Goal: Information Seeking & Learning: Compare options

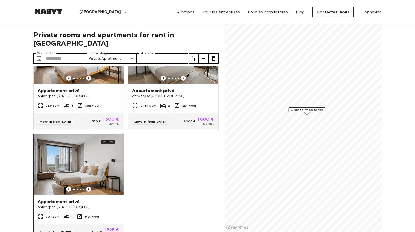
scroll to position [65, 0]
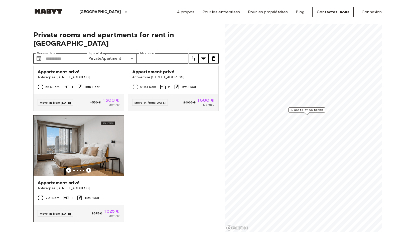
click at [75, 147] on img at bounding box center [79, 145] width 90 height 60
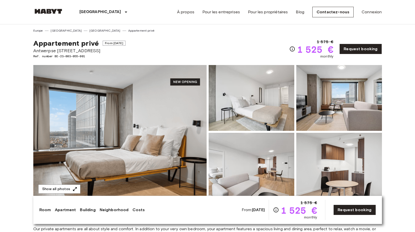
click at [151, 142] on img at bounding box center [119, 131] width 173 height 133
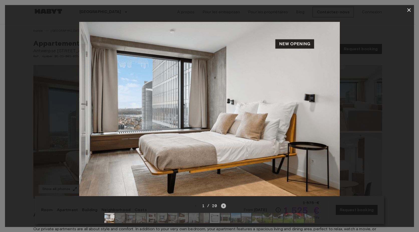
click at [223, 203] on icon "Next image" at bounding box center [223, 205] width 5 height 5
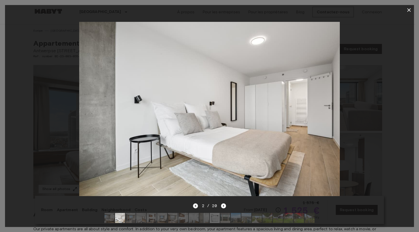
click at [196, 203] on icon "Previous image" at bounding box center [195, 205] width 5 height 5
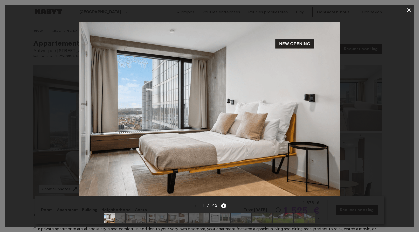
click at [223, 203] on icon "Next image" at bounding box center [223, 205] width 5 height 5
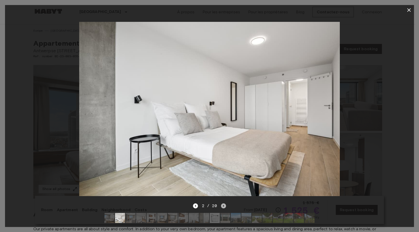
click at [223, 203] on icon "Next image" at bounding box center [223, 205] width 5 height 5
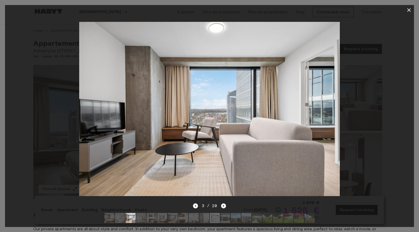
click at [223, 203] on icon "Next image" at bounding box center [223, 205] width 5 height 5
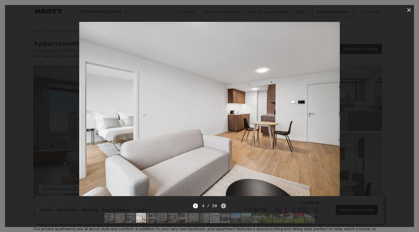
click at [223, 203] on icon "Next image" at bounding box center [223, 205] width 5 height 5
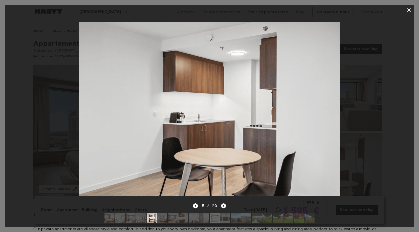
click at [223, 203] on icon "Next image" at bounding box center [223, 205] width 5 height 5
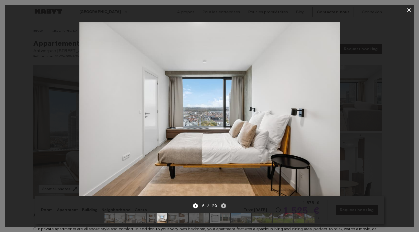
click at [223, 203] on icon "Next image" at bounding box center [223, 205] width 5 height 5
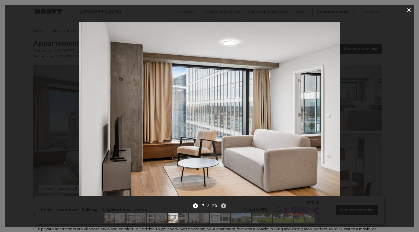
click at [223, 203] on icon "Next image" at bounding box center [223, 205] width 5 height 5
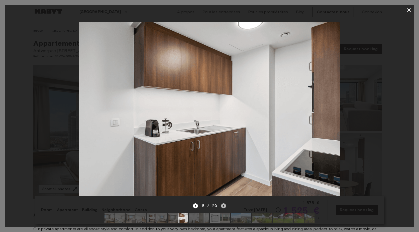
click at [223, 203] on icon "Next image" at bounding box center [223, 205] width 5 height 5
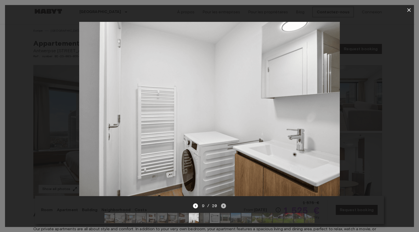
click at [223, 203] on icon "Next image" at bounding box center [223, 205] width 5 height 5
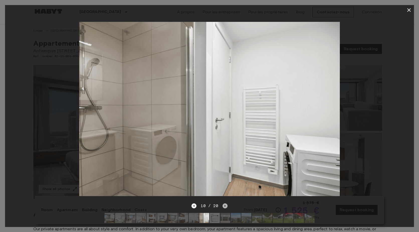
click at [223, 203] on icon "Next image" at bounding box center [225, 205] width 5 height 5
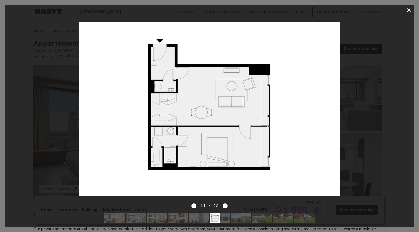
click at [386, 121] on div at bounding box center [209, 109] width 409 height 188
click at [412, 11] on button "button" at bounding box center [409, 10] width 10 height 10
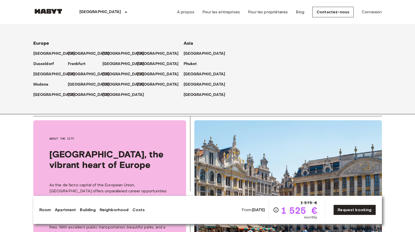
scroll to position [627, 0]
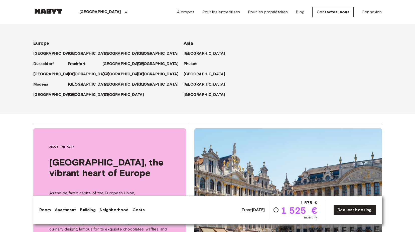
click at [89, 12] on p "[GEOGRAPHIC_DATA]" at bounding box center [100, 12] width 42 height 6
click at [106, 53] on p "[GEOGRAPHIC_DATA]" at bounding box center [125, 54] width 42 height 6
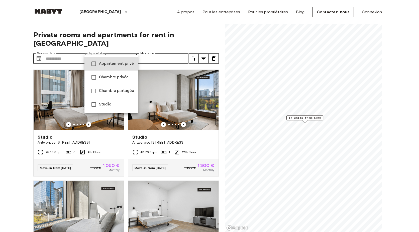
click at [116, 65] on span "Appartement privé" at bounding box center [116, 64] width 35 height 6
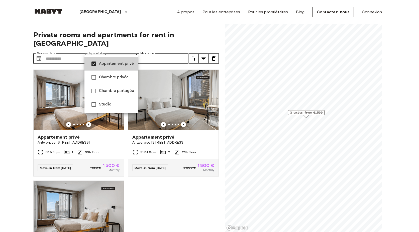
click at [105, 103] on span "Studio" at bounding box center [116, 104] width 35 height 6
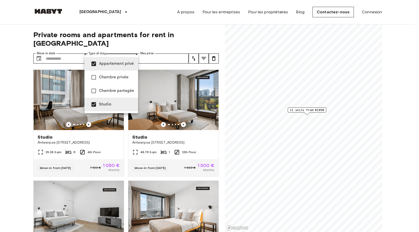
click at [104, 66] on span "Appartement privé" at bounding box center [116, 64] width 35 height 6
type input "******"
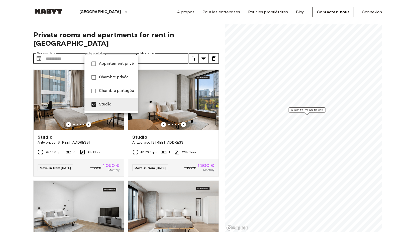
click at [11, 97] on div at bounding box center [209, 116] width 419 height 232
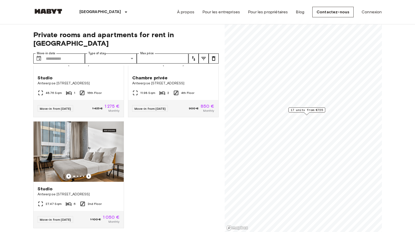
scroll to position [827, 0]
